Goal: Transaction & Acquisition: Download file/media

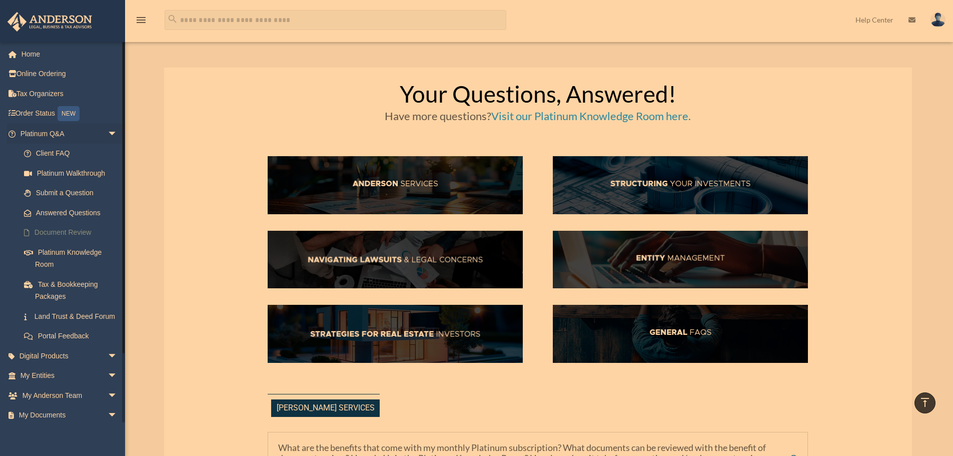
scroll to position [334, 0]
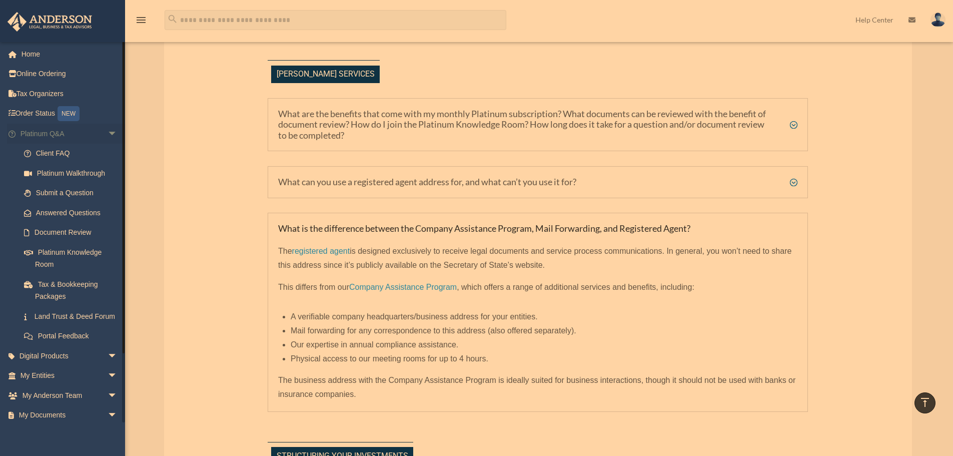
click at [108, 131] on span "arrow_drop_down" at bounding box center [118, 134] width 20 height 21
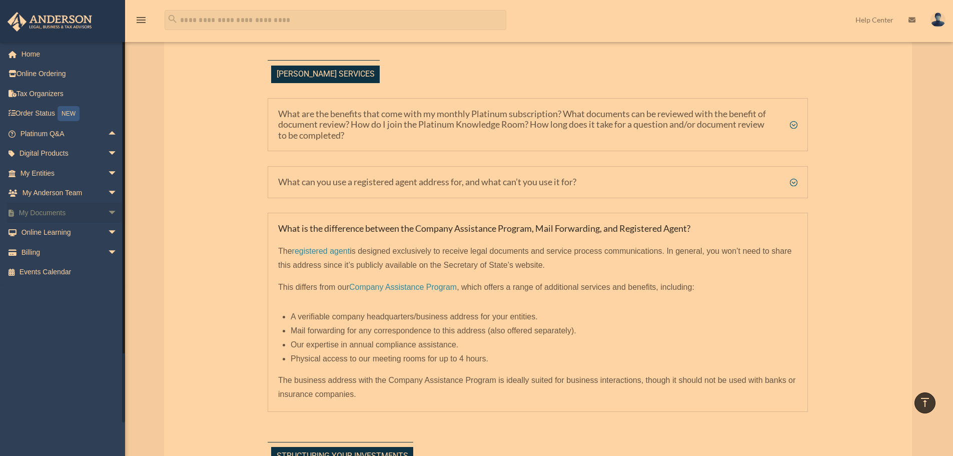
click at [108, 208] on span "arrow_drop_down" at bounding box center [118, 213] width 20 height 21
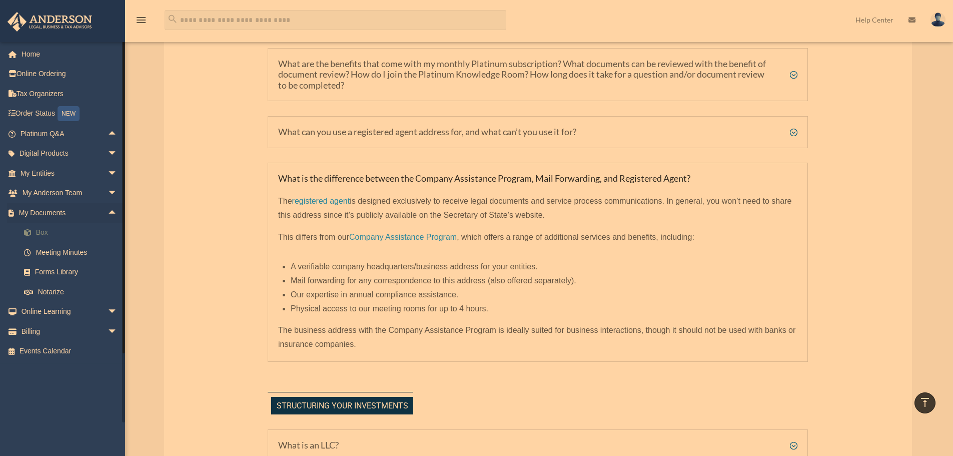
click at [50, 226] on link "Box" at bounding box center [73, 233] width 119 height 20
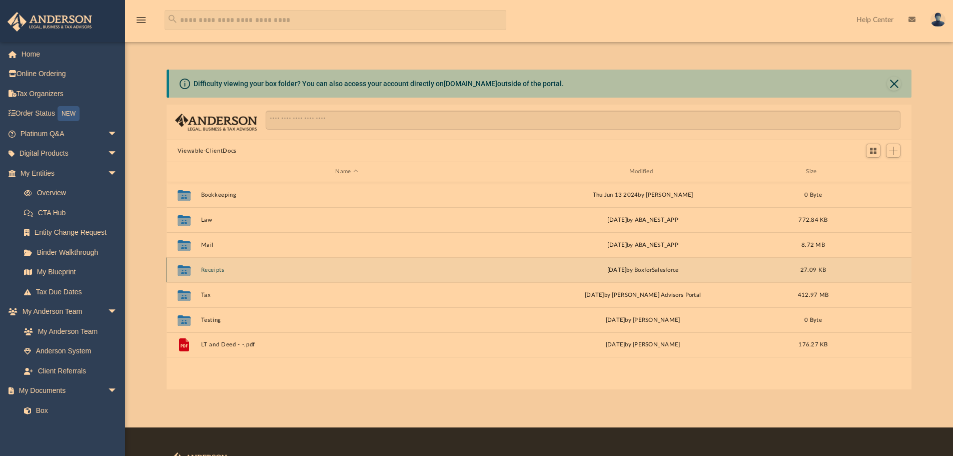
scroll to position [220, 738]
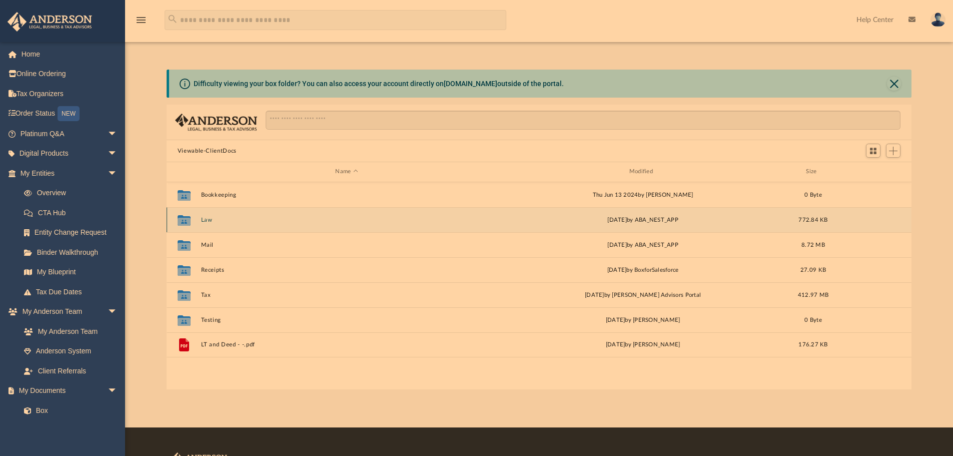
click at [207, 225] on div "Collaborated Folder Law [DATE] by ABA_NEST_APP 772.84 KB" at bounding box center [540, 219] width 746 height 25
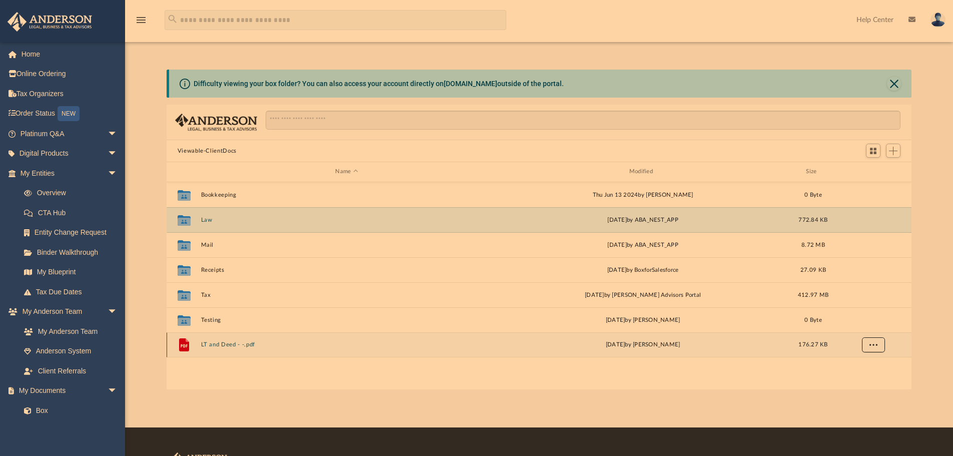
click at [866, 344] on button "More options" at bounding box center [873, 344] width 23 height 15
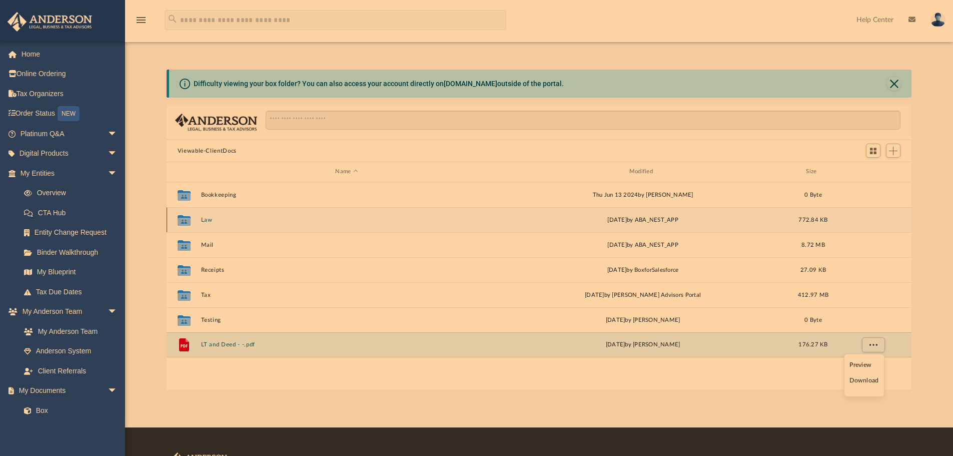
click at [202, 219] on button "Law" at bounding box center [347, 220] width 292 height 7
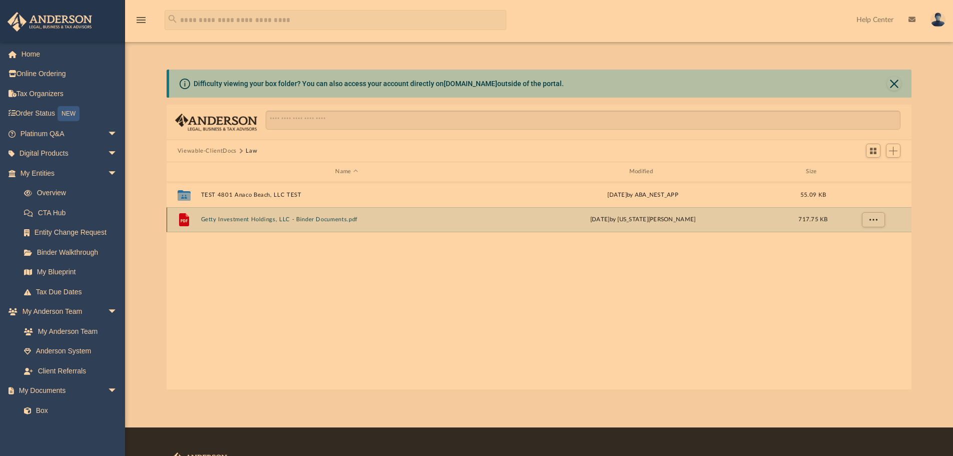
click at [329, 221] on button "Getty Investment Holdings, LLC - Binder Documents.pdf" at bounding box center [347, 219] width 292 height 7
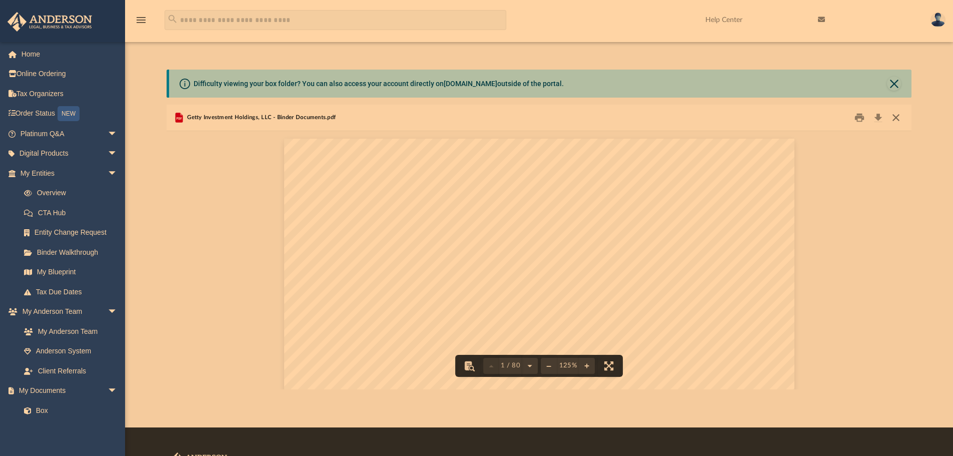
click at [893, 116] on button "Close" at bounding box center [896, 118] width 18 height 16
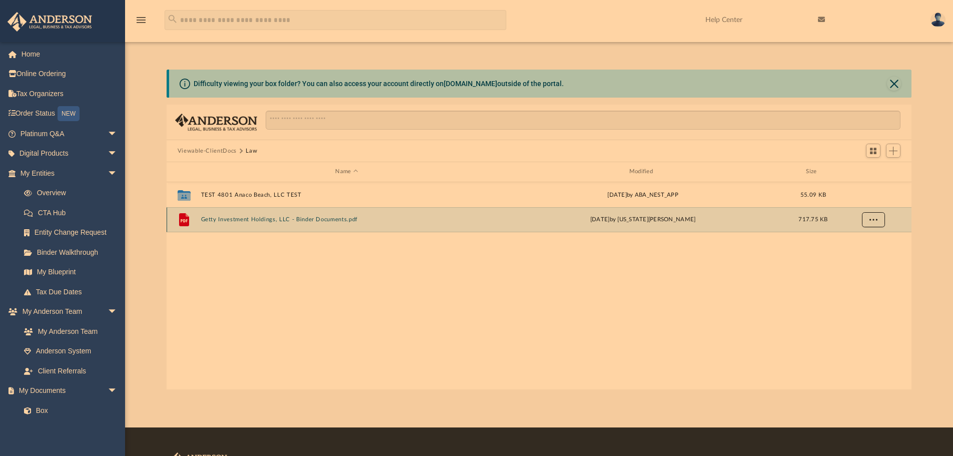
click at [872, 223] on button "More options" at bounding box center [873, 219] width 23 height 15
click at [865, 260] on li "Download" at bounding box center [864, 255] width 29 height 11
click at [876, 224] on button "More options" at bounding box center [873, 219] width 23 height 15
drag, startPoint x: 708, startPoint y: 0, endPoint x: 653, endPoint y: 13, distance: 56.6
click at [653, 13] on div "menu search Site Menu add [PERSON_NAME][EMAIL_ADDRESS][DOMAIN_NAME] My Profile …" at bounding box center [477, 25] width 938 height 34
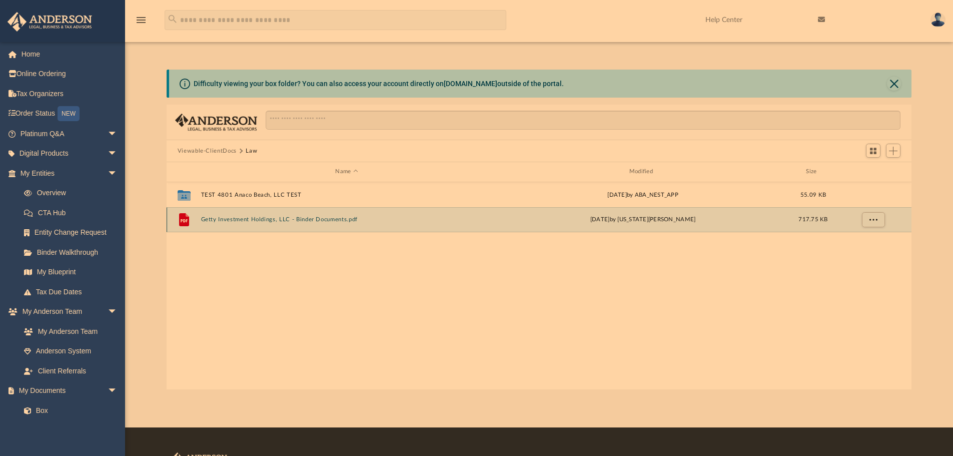
click at [302, 222] on button "Getty Investment Holdings, LLC - Binder Documents.pdf" at bounding box center [347, 219] width 292 height 7
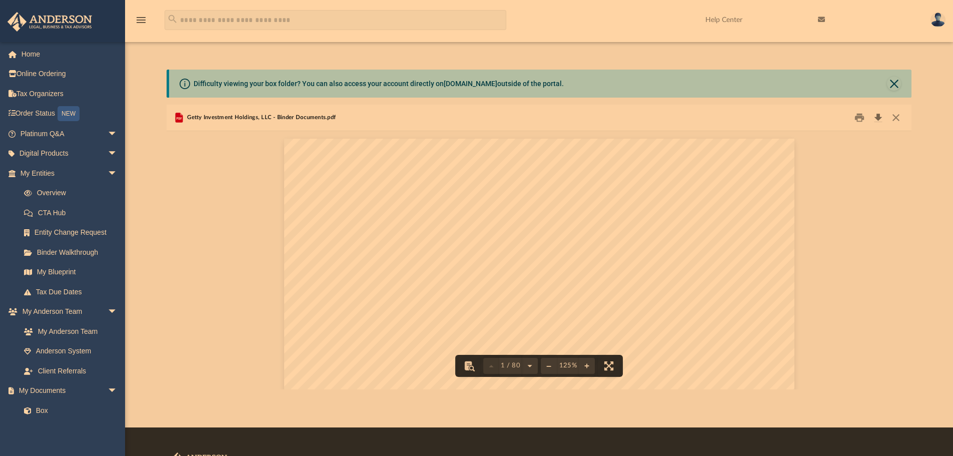
click at [878, 115] on button "Download" at bounding box center [878, 118] width 18 height 16
